Goal: Information Seeking & Learning: Learn about a topic

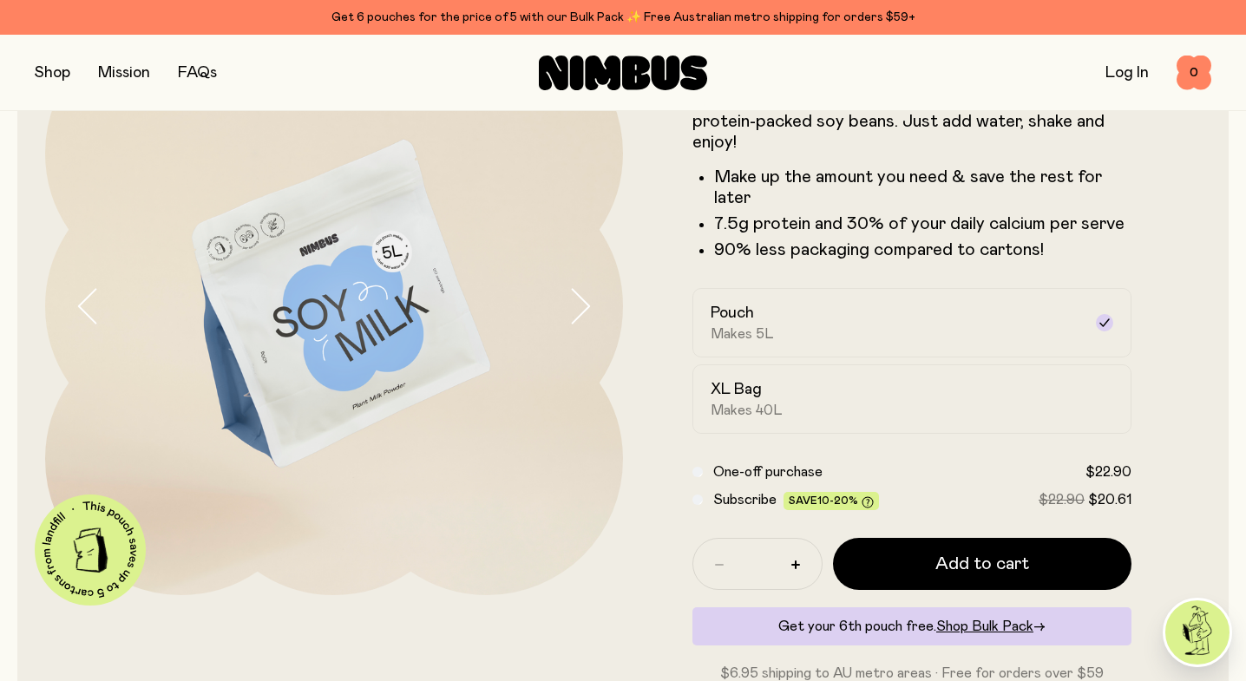
scroll to position [142, 0]
click at [584, 299] on icon "button" at bounding box center [579, 306] width 24 height 36
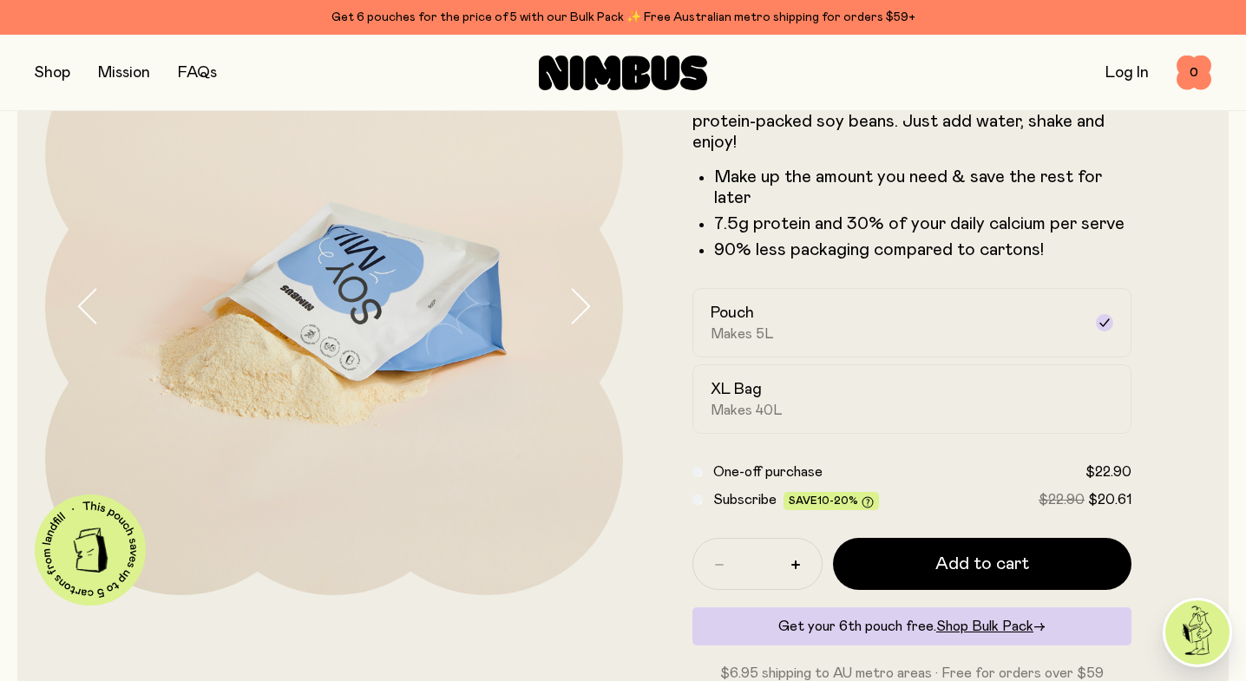
click at [584, 299] on icon "button" at bounding box center [579, 306] width 24 height 36
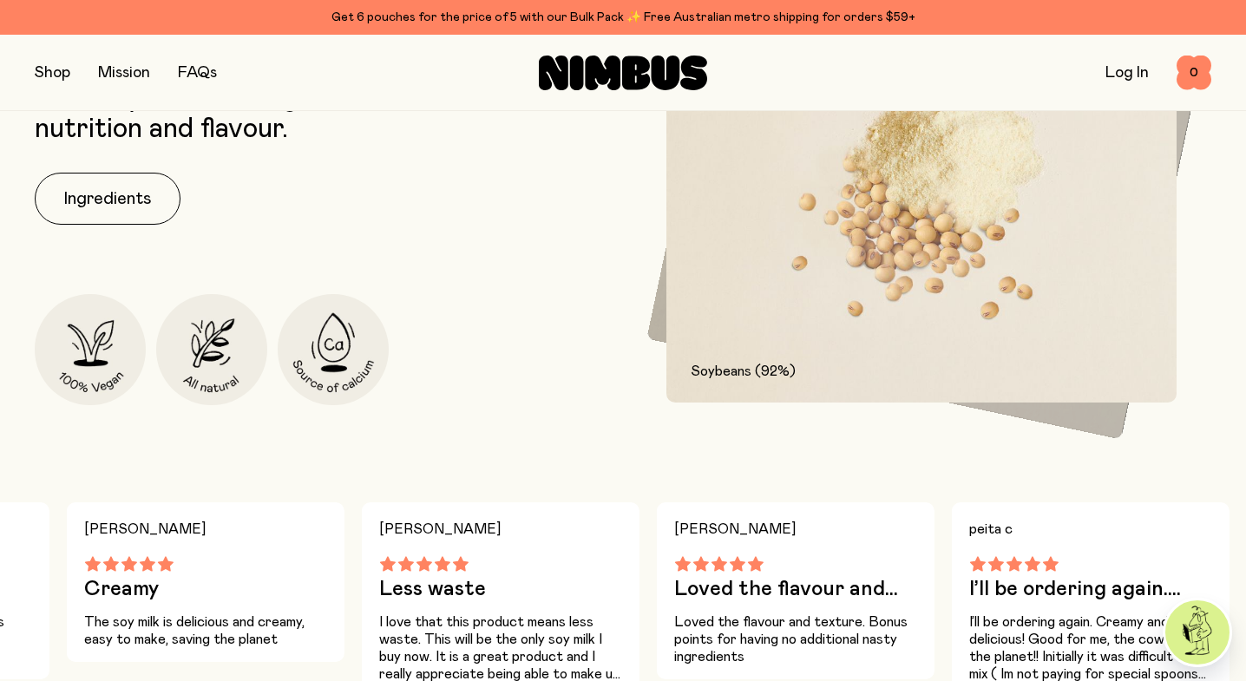
scroll to position [975, 0]
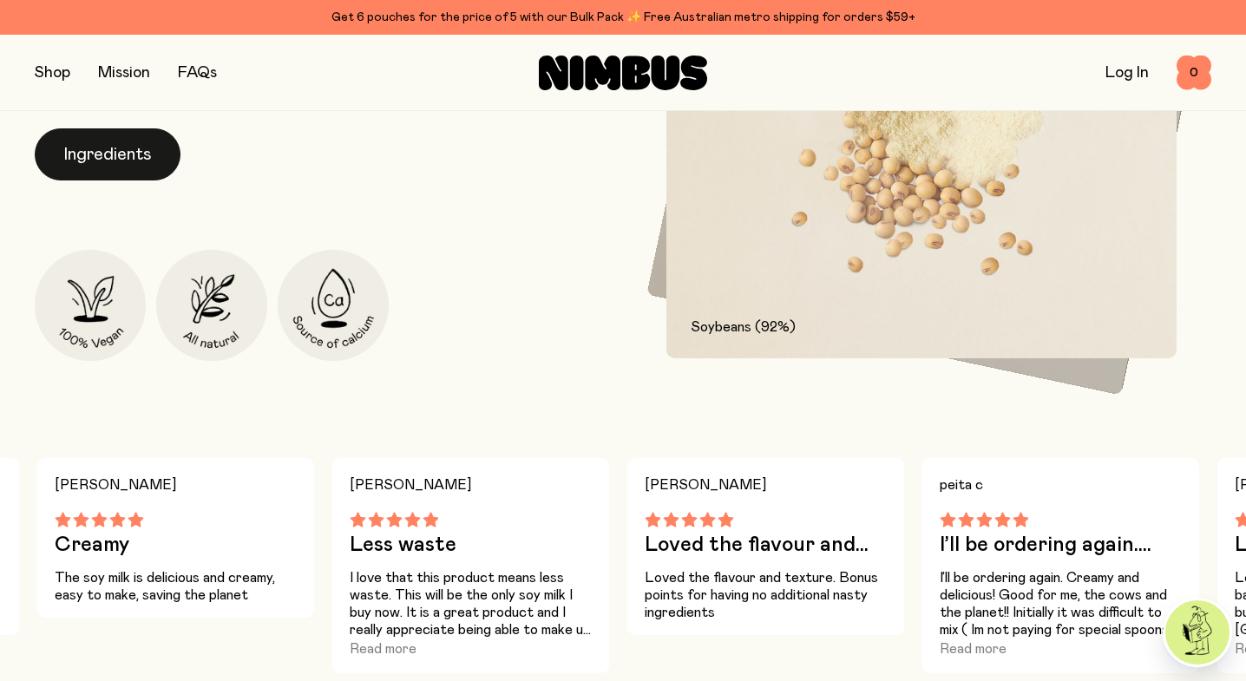
click at [148, 161] on button "Ingredients" at bounding box center [108, 154] width 146 height 52
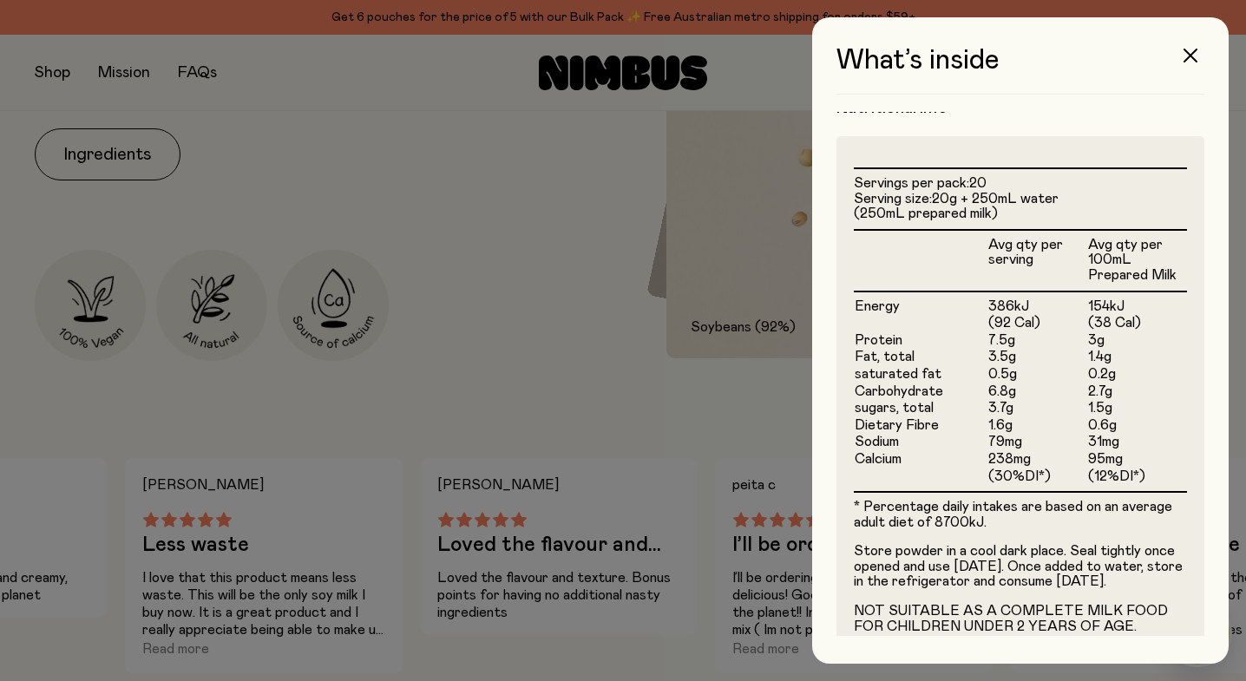
scroll to position [409, 0]
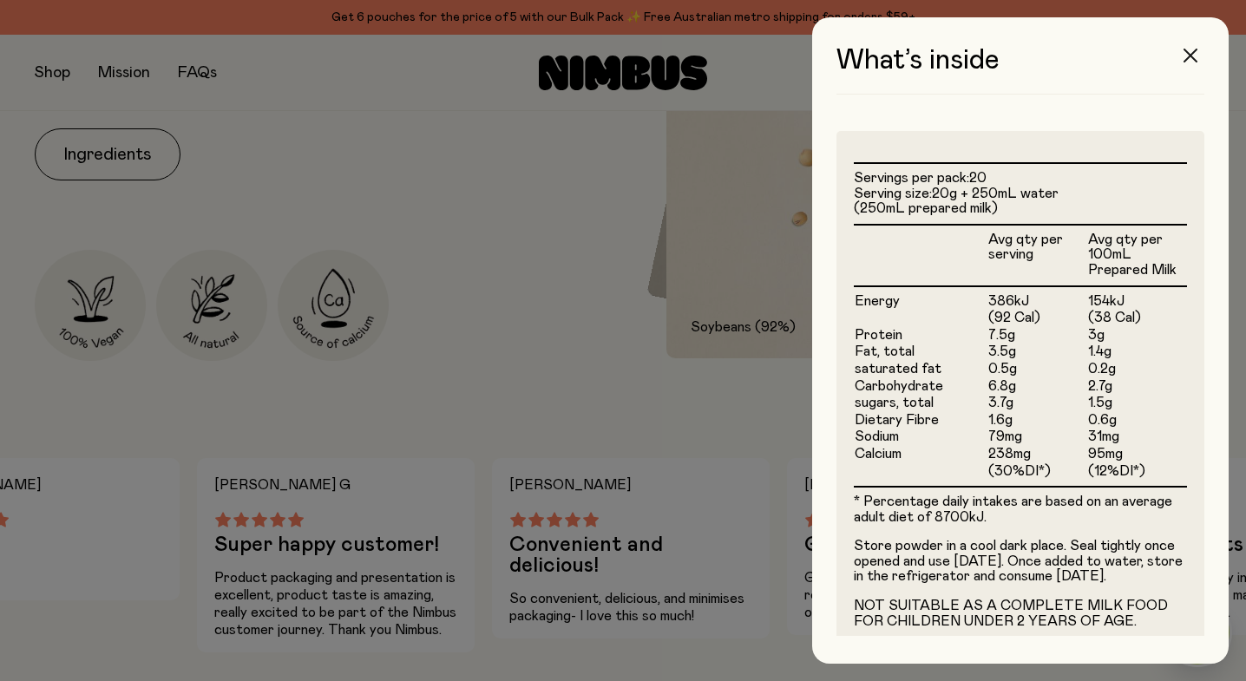
click at [1188, 43] on button "button" at bounding box center [1190, 56] width 42 height 42
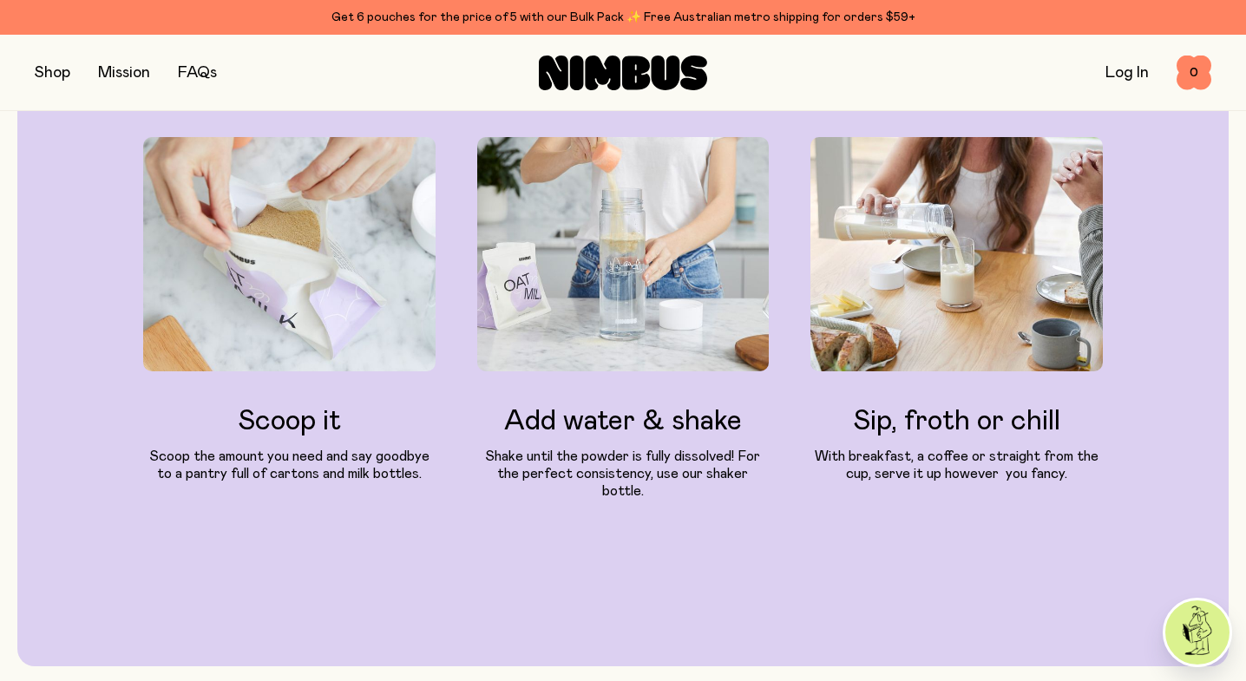
scroll to position [1857, 0]
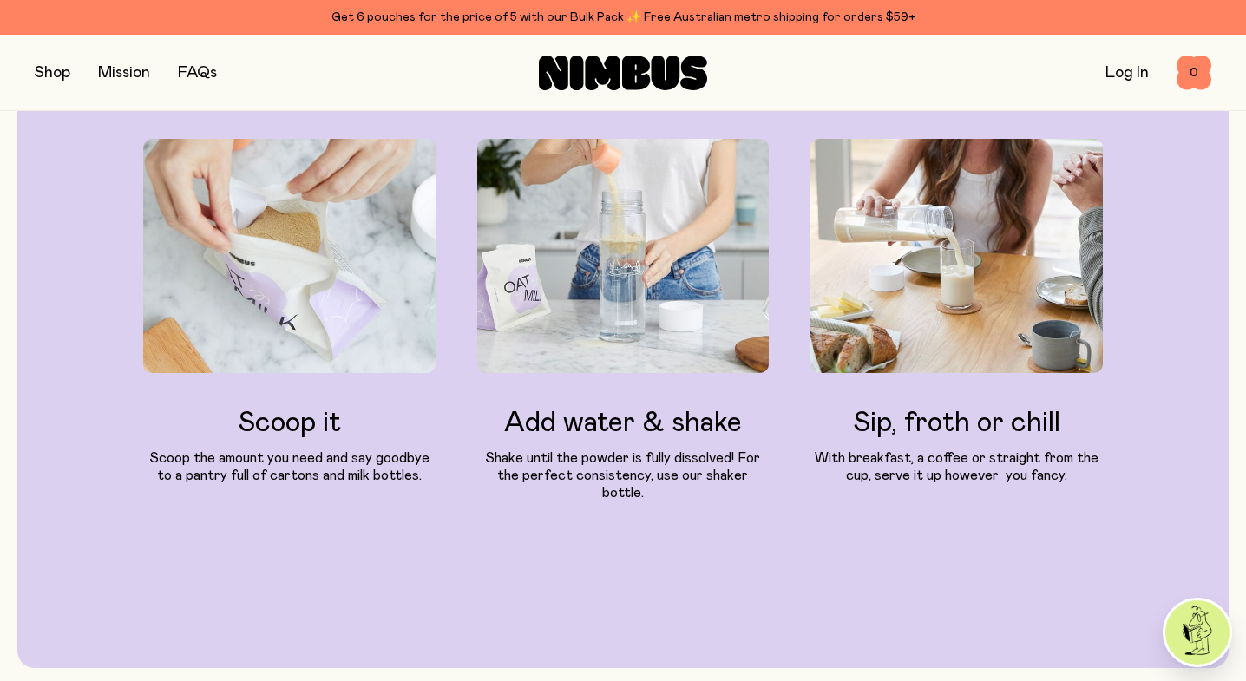
click at [198, 70] on link "FAQs" at bounding box center [197, 73] width 39 height 16
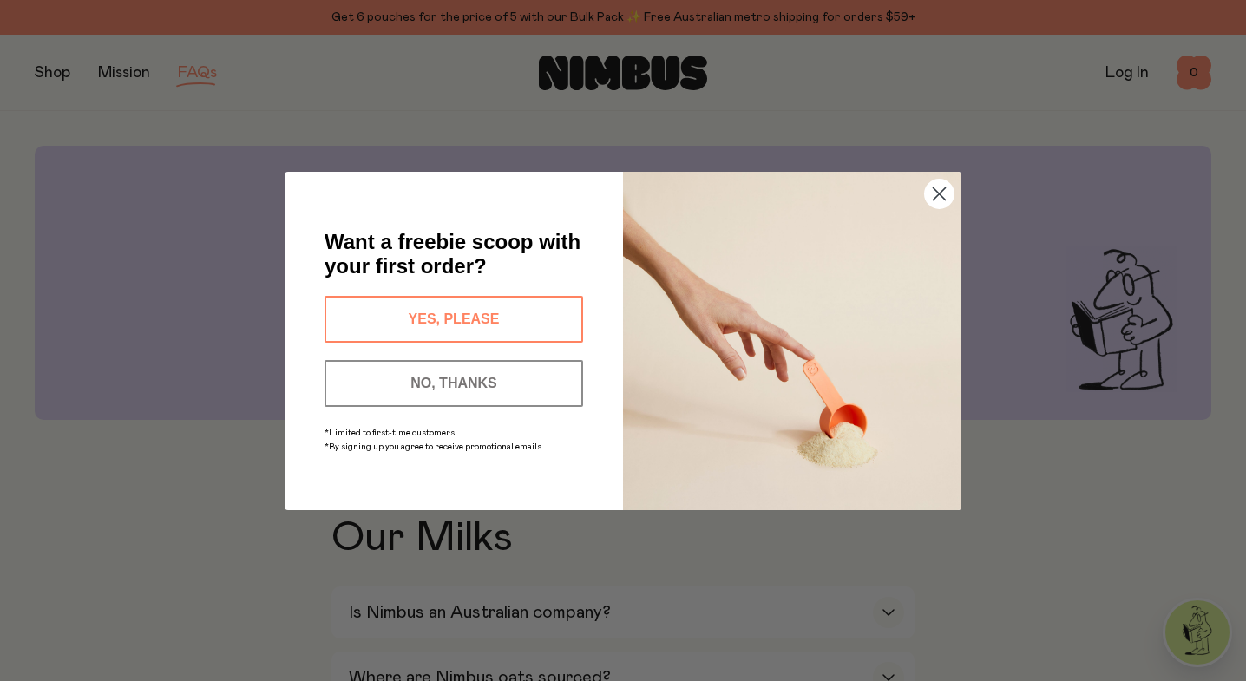
click at [501, 370] on button "NO, THANKS" at bounding box center [453, 383] width 259 height 47
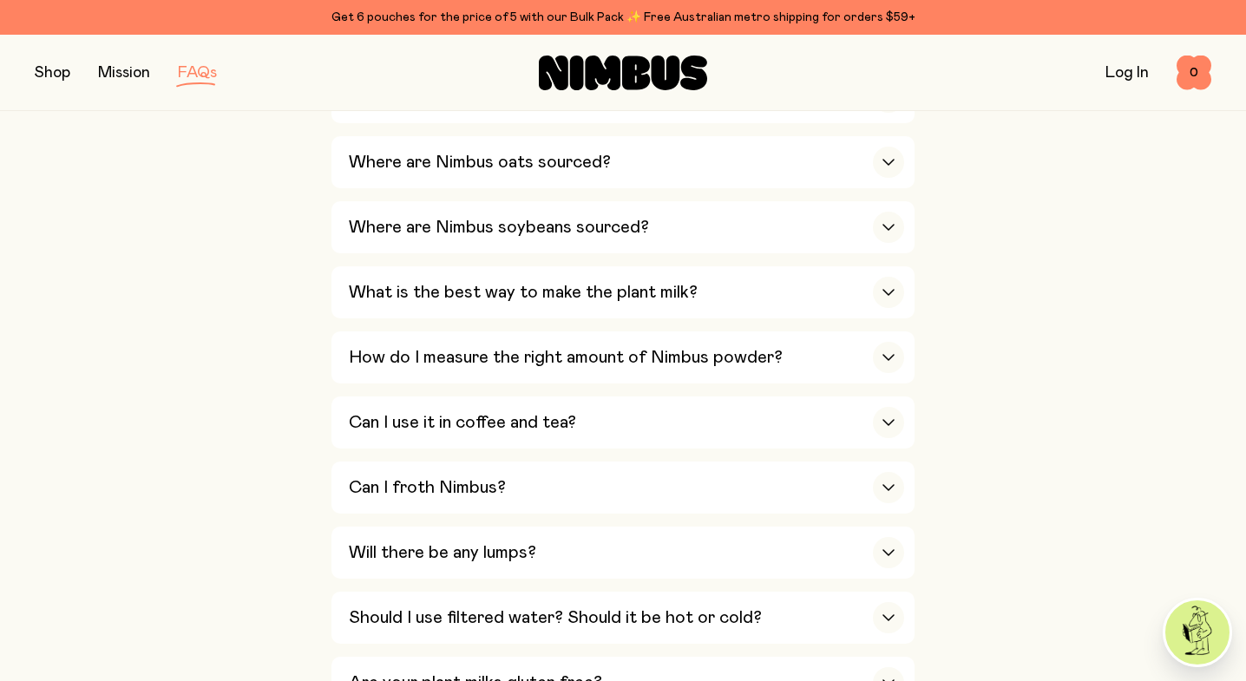
scroll to position [533, 0]
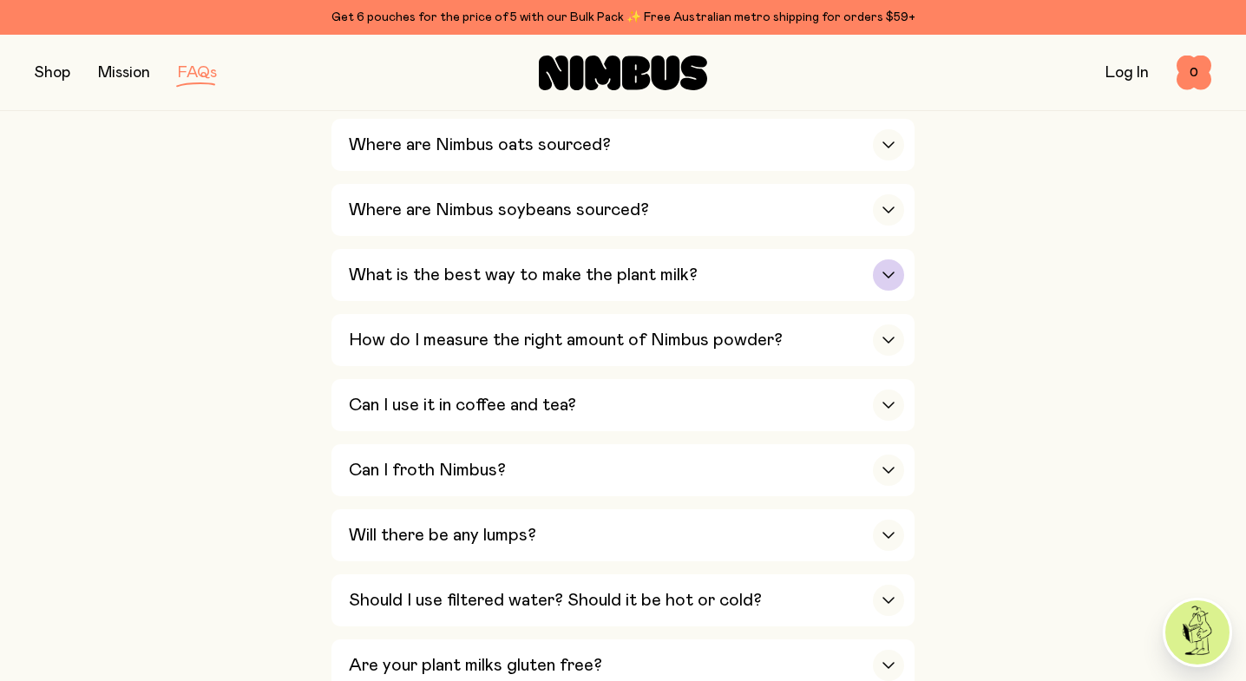
click at [361, 265] on h3 "What is the best way to make the plant milk?" at bounding box center [523, 275] width 349 height 21
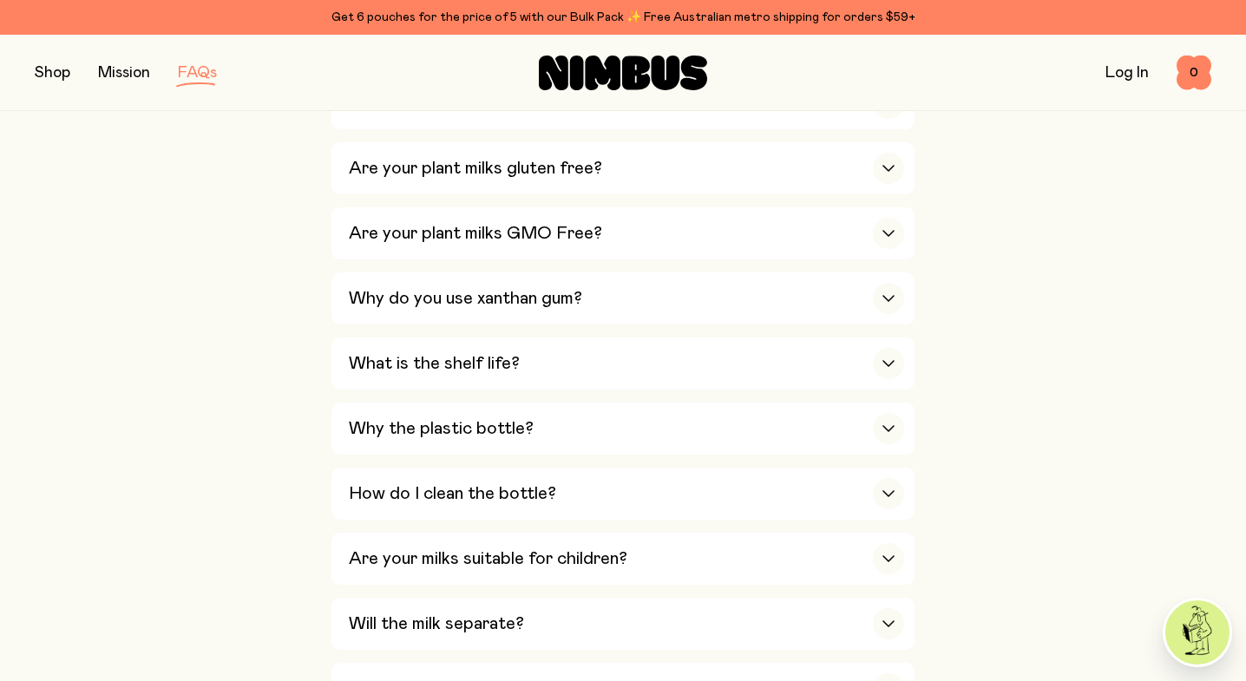
scroll to position [1361, 0]
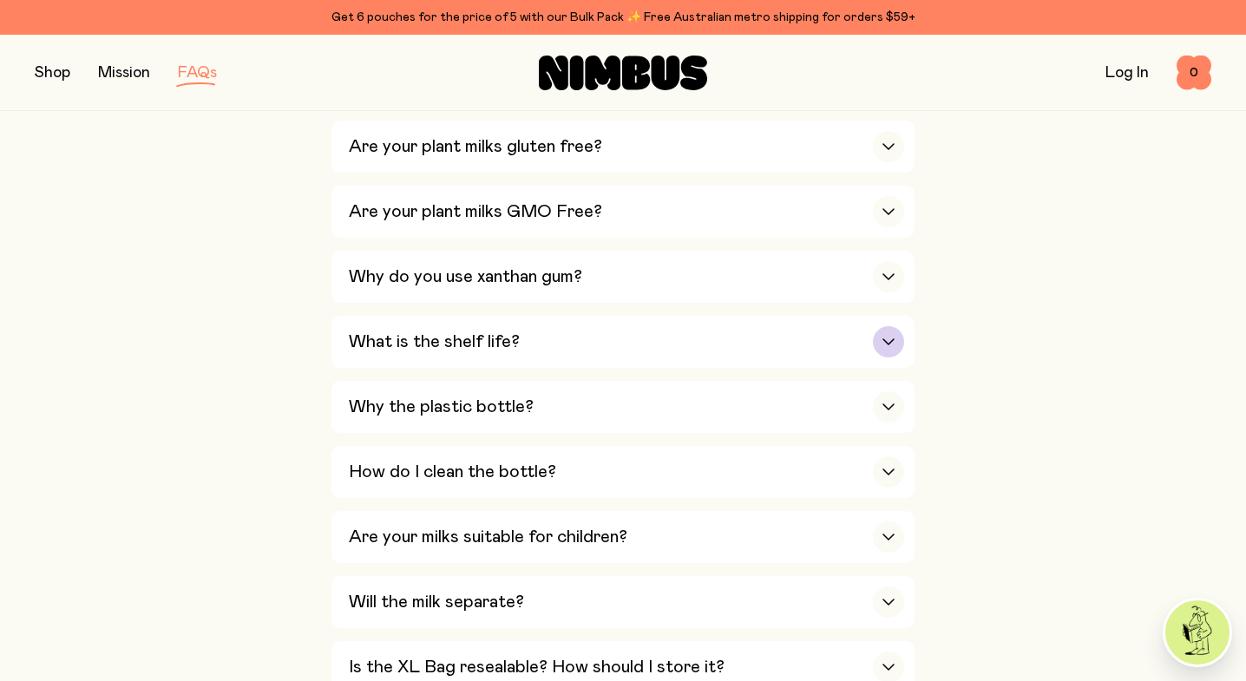
click at [359, 331] on h3 "What is the shelf life?" at bounding box center [434, 341] width 171 height 21
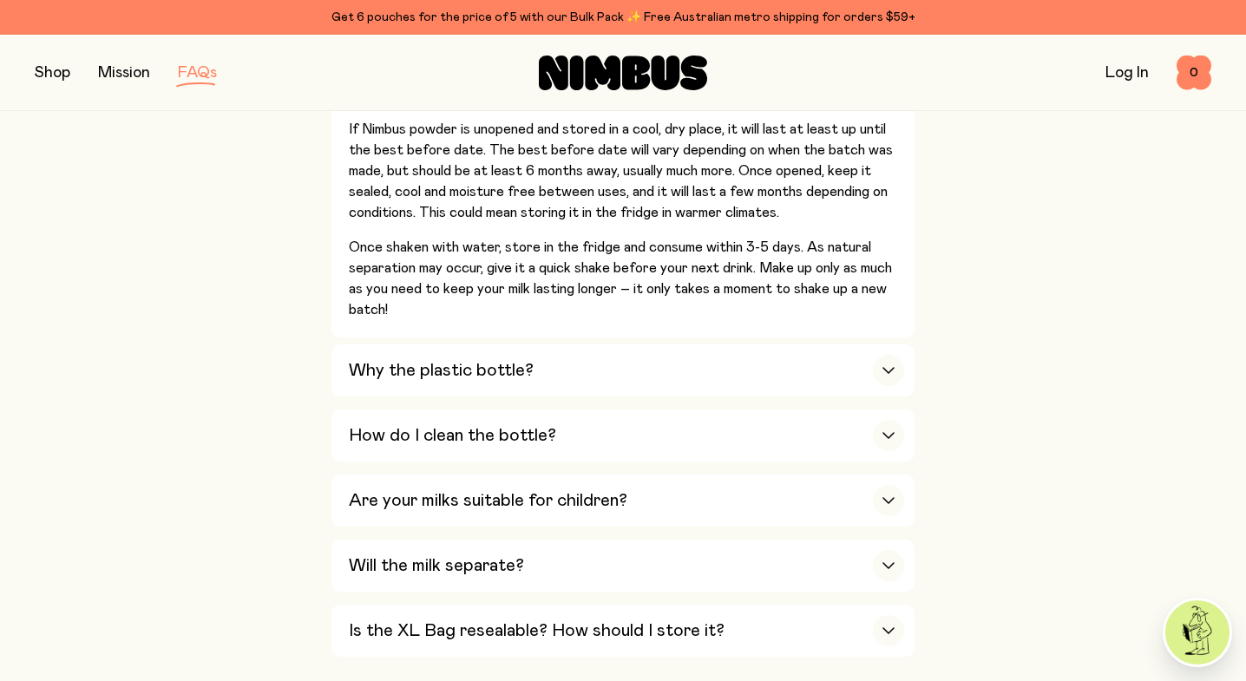
scroll to position [1302, 0]
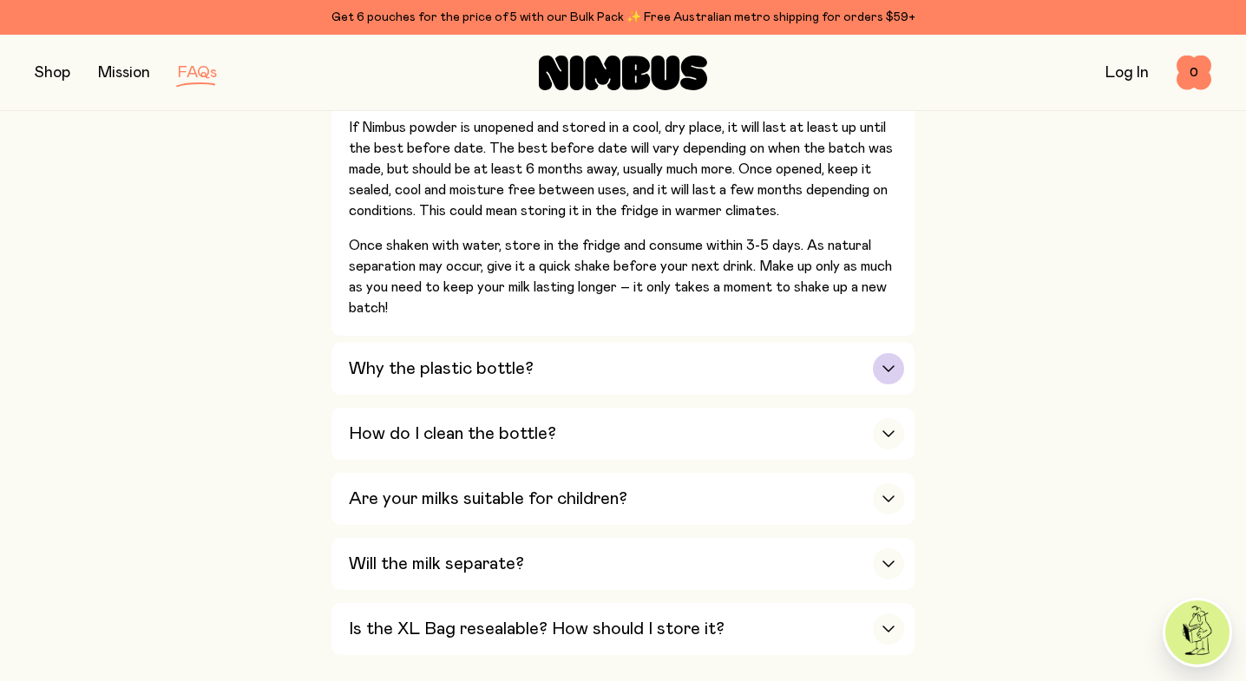
click at [357, 343] on div "Why the plastic bottle?" at bounding box center [626, 369] width 555 height 52
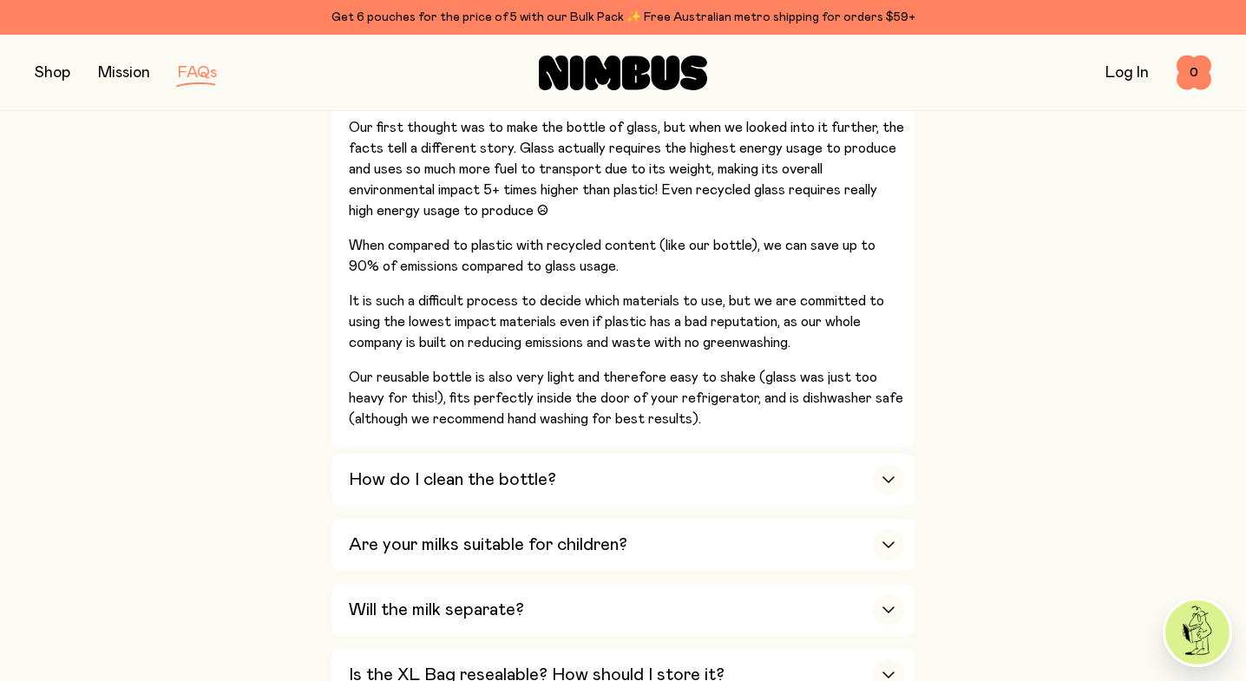
scroll to position [1521, 0]
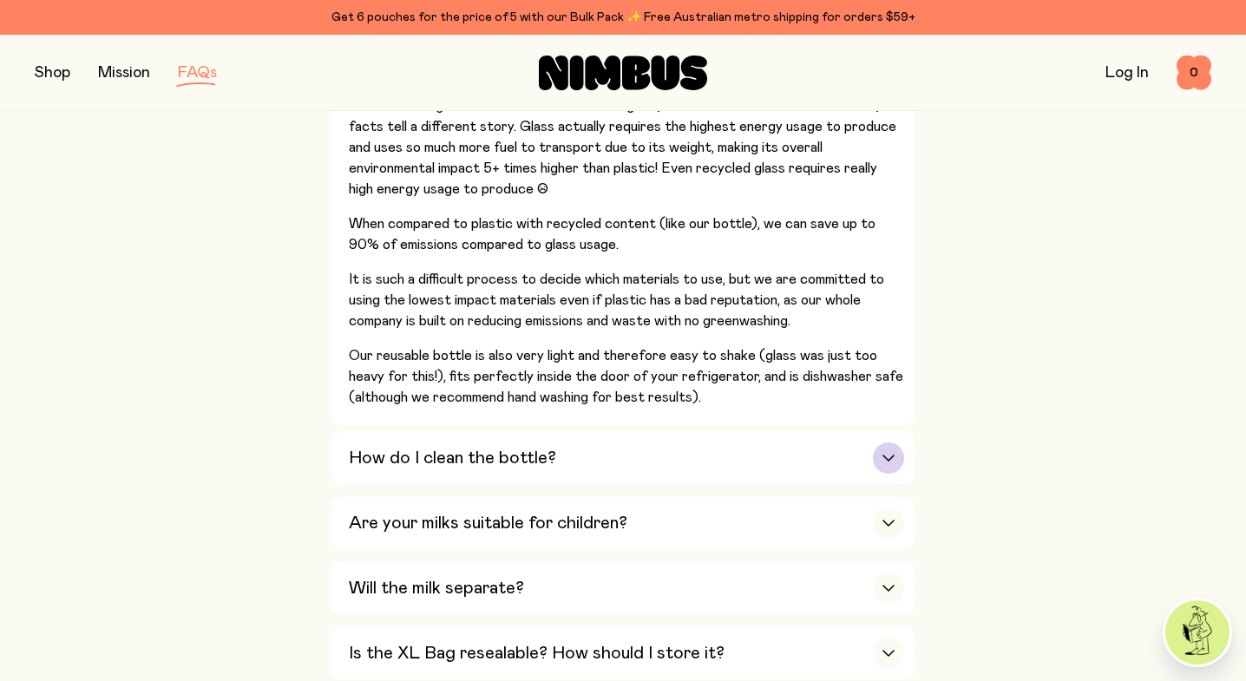
click at [377, 448] on h3 "How do I clean the bottle?" at bounding box center [452, 458] width 207 height 21
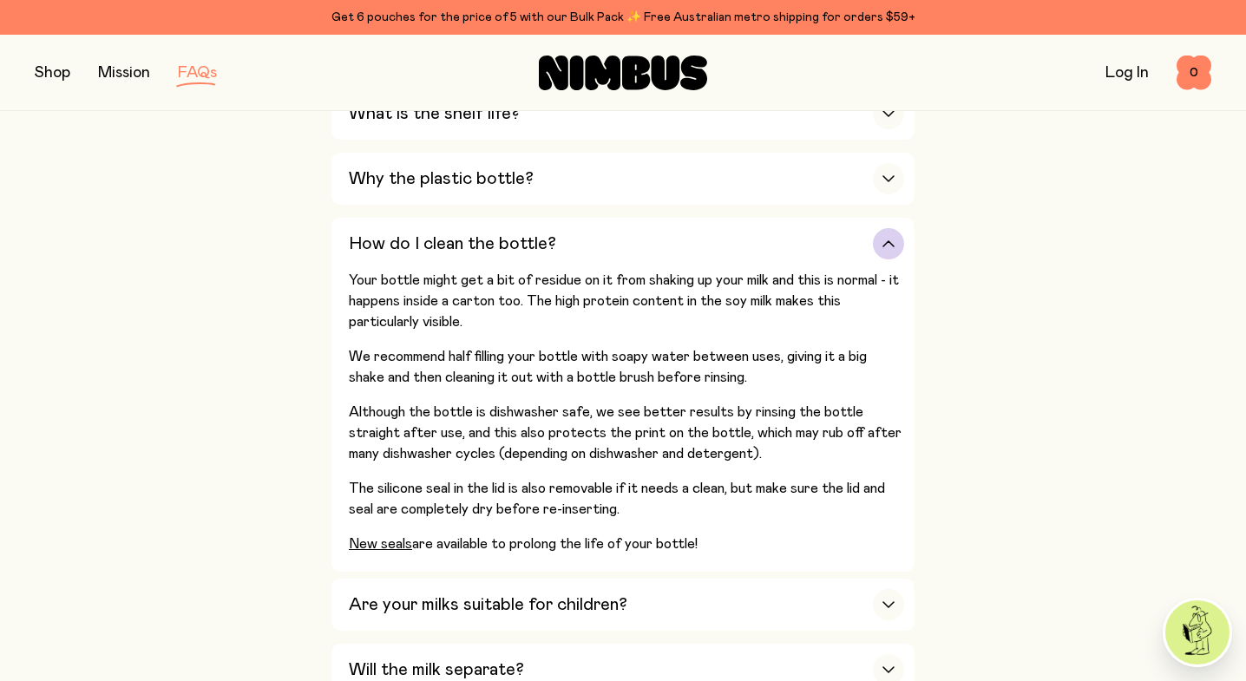
scroll to position [1271, 0]
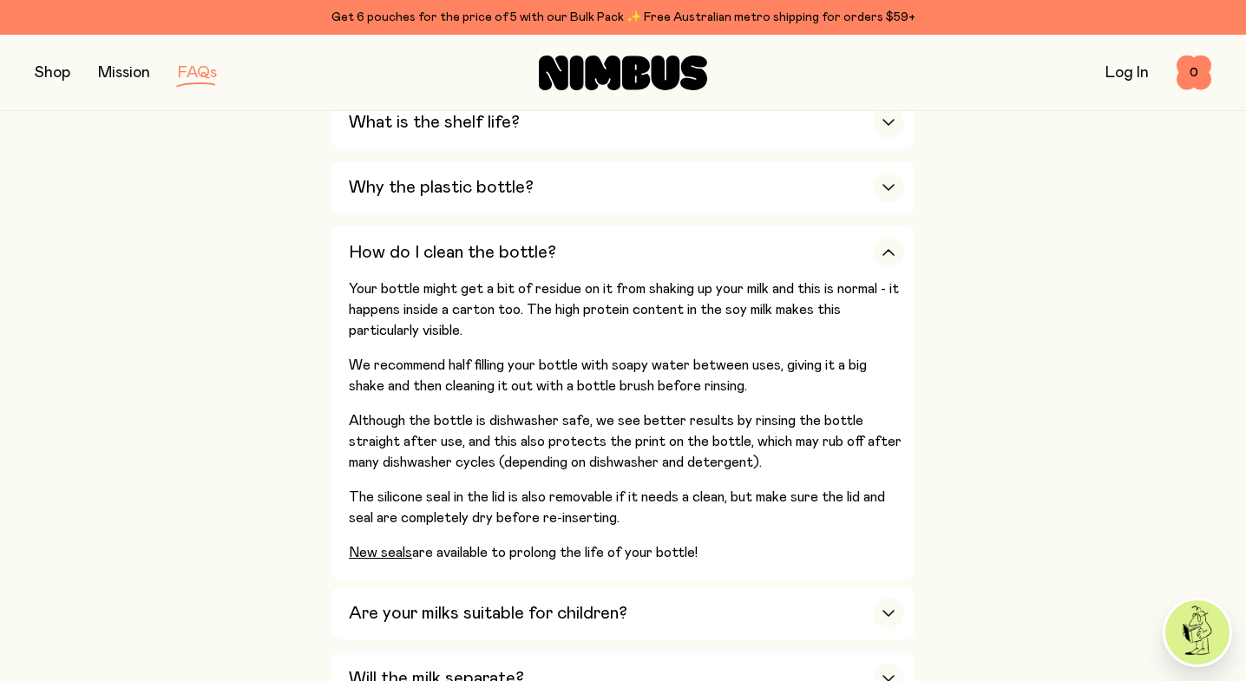
click at [62, 78] on button "button" at bounding box center [53, 73] width 36 height 24
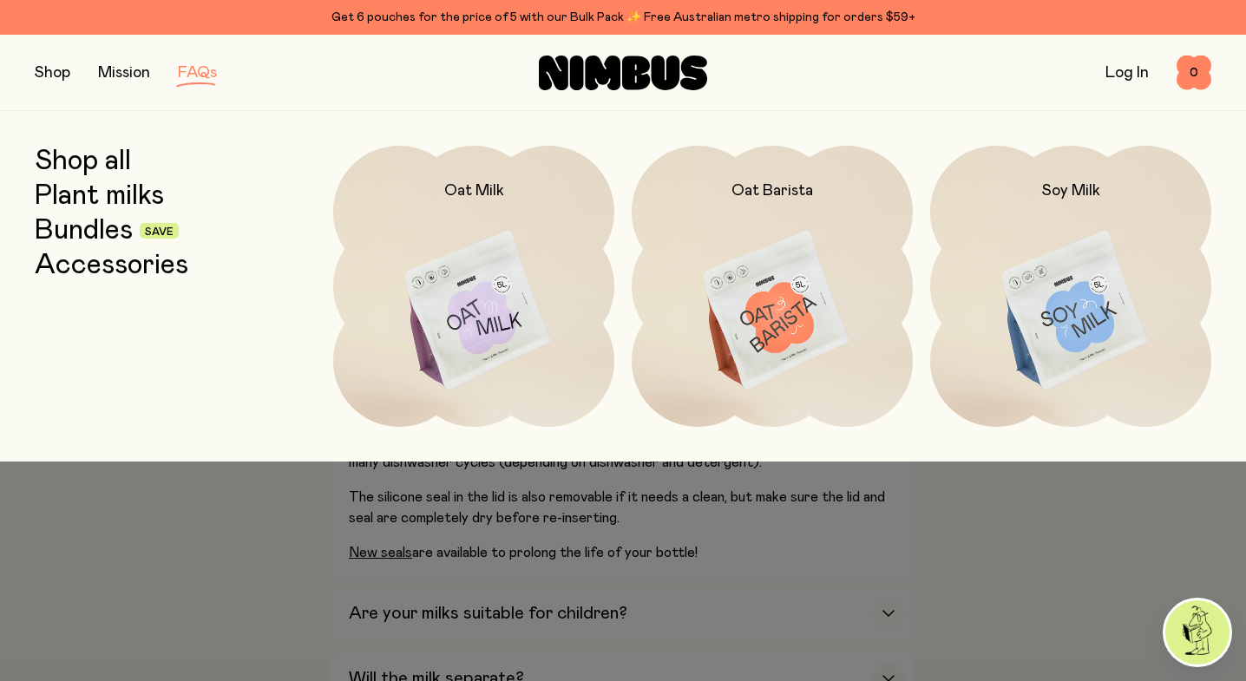
click at [95, 258] on link "Accessories" at bounding box center [112, 265] width 154 height 31
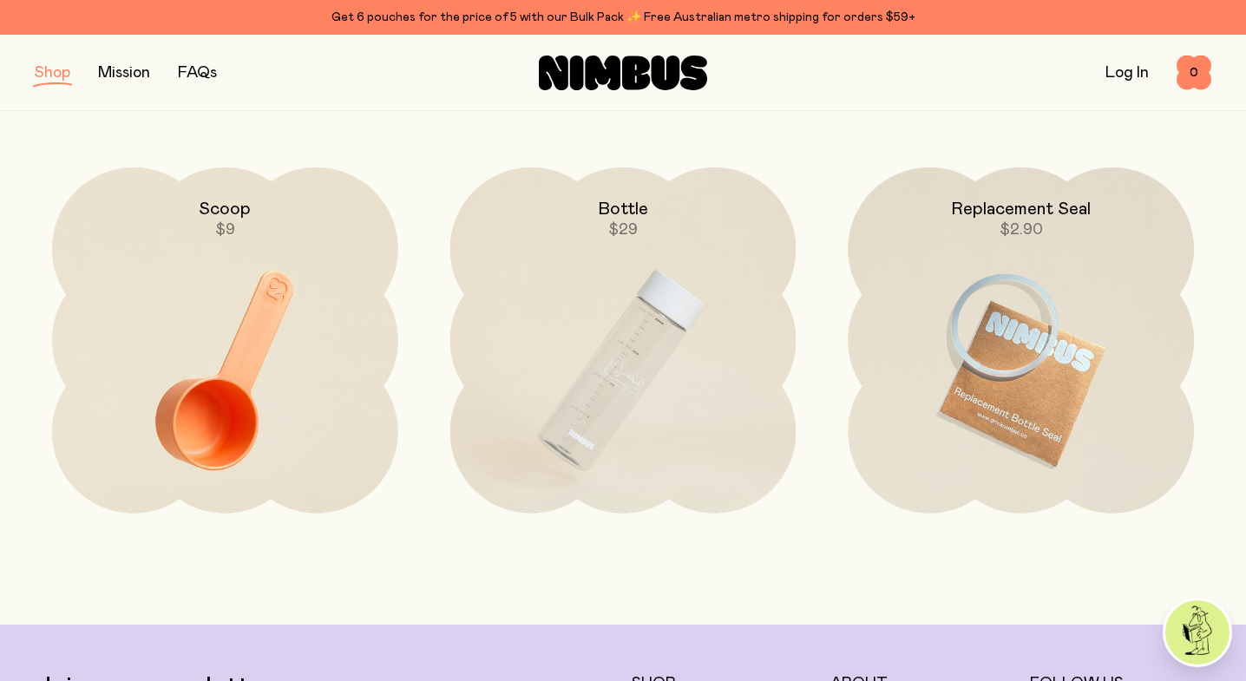
scroll to position [206, 0]
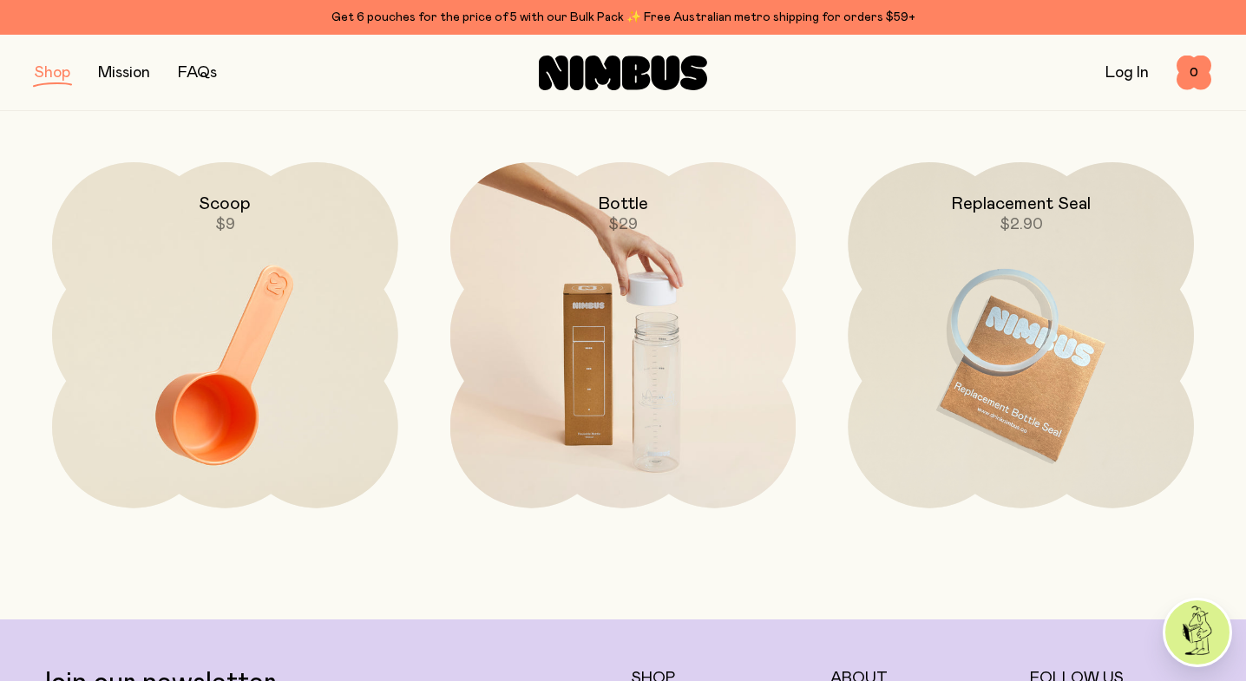
click at [614, 355] on img at bounding box center [623, 365] width 346 height 406
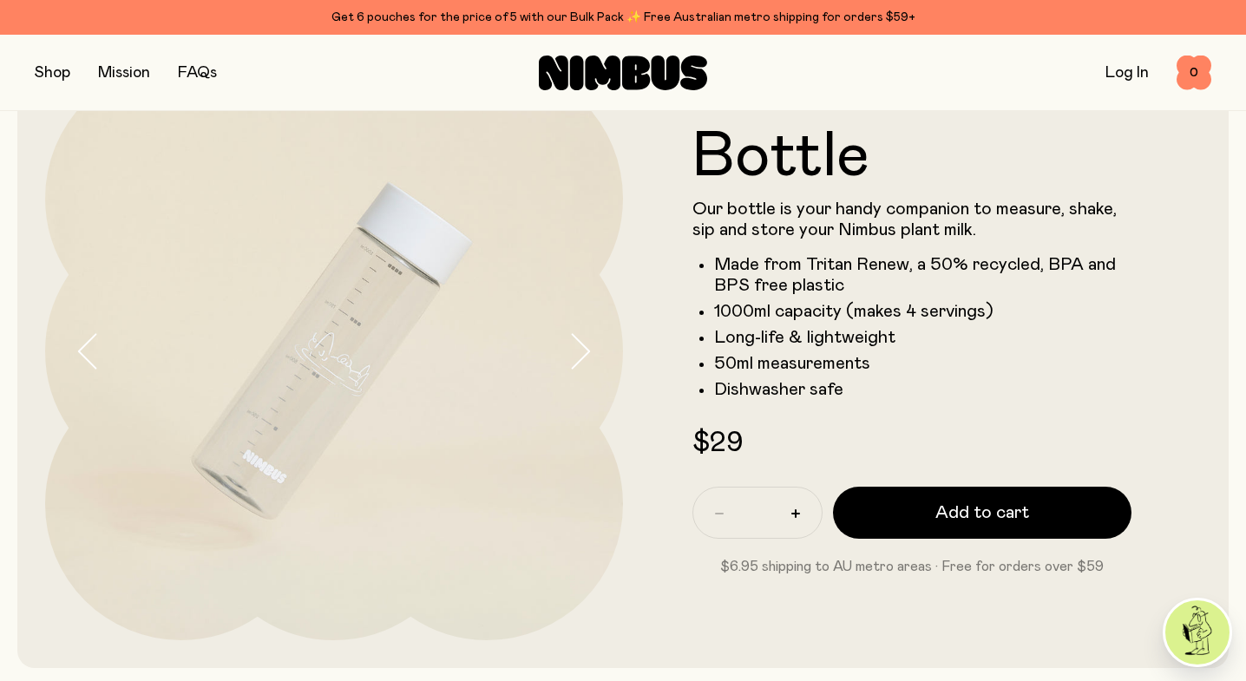
scroll to position [108, 0]
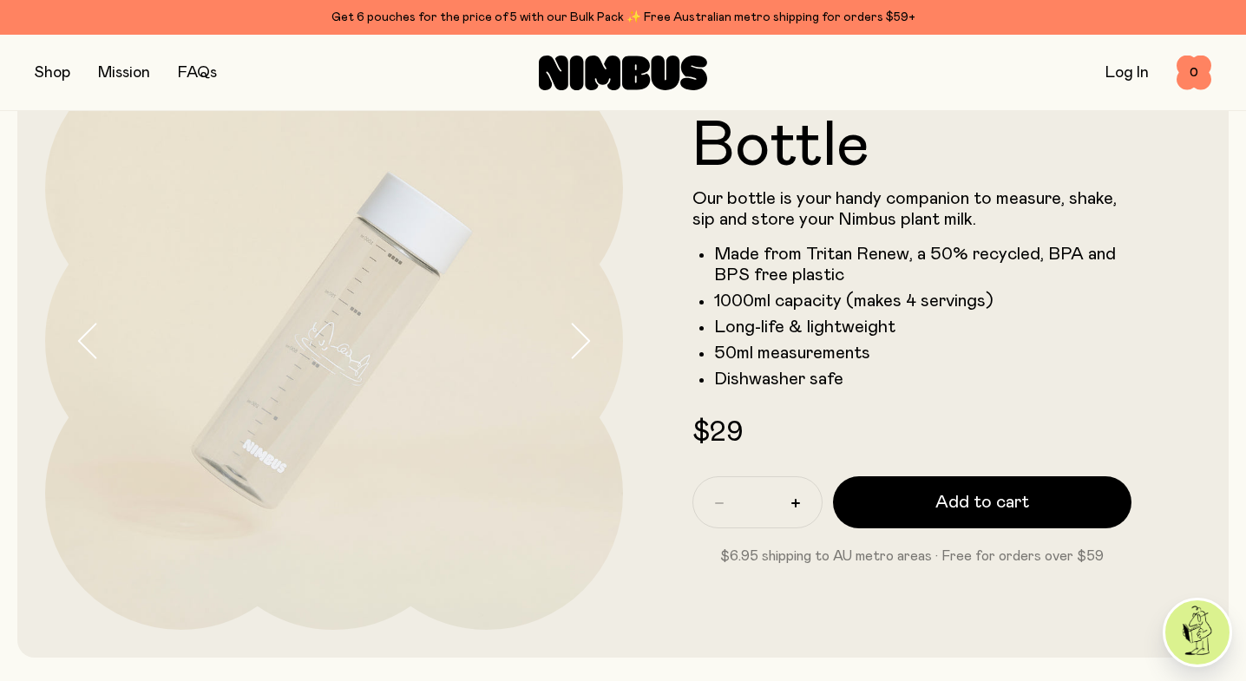
click at [399, 285] on img at bounding box center [334, 341] width 578 height 578
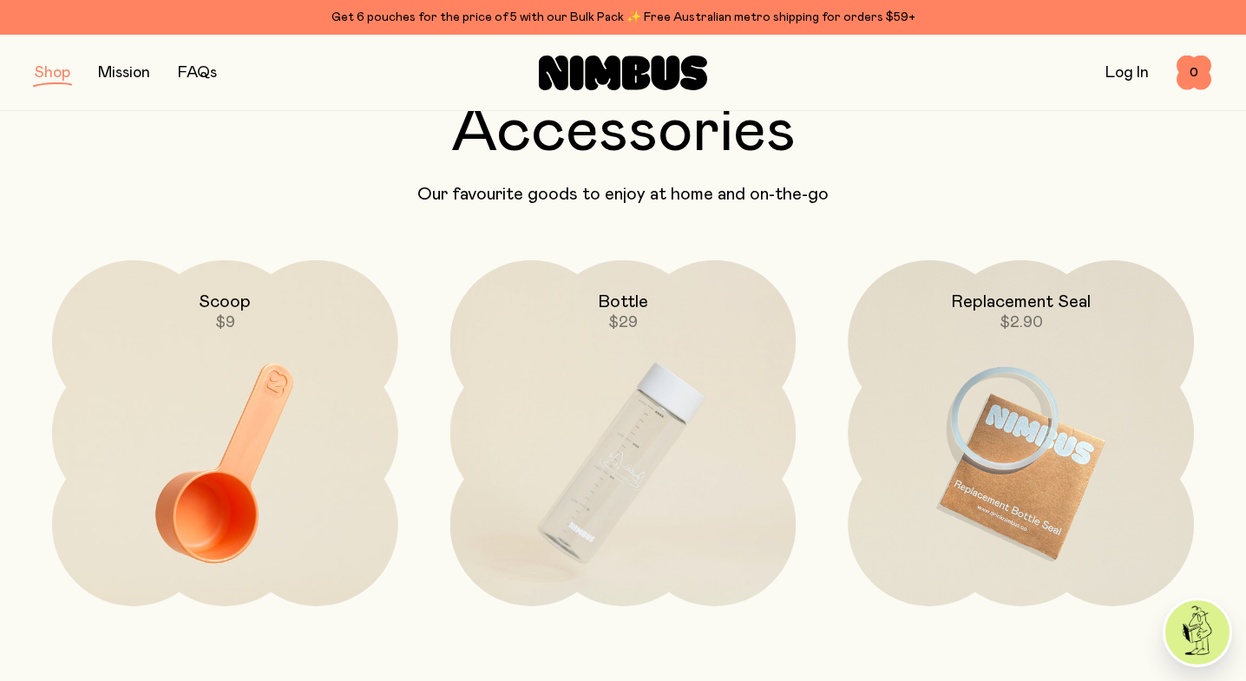
scroll to position [206, 0]
